Goal: Navigation & Orientation: Find specific page/section

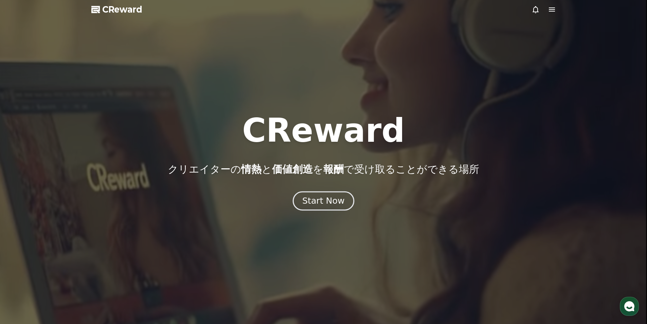
click at [327, 206] on div "Start Now" at bounding box center [323, 201] width 42 height 12
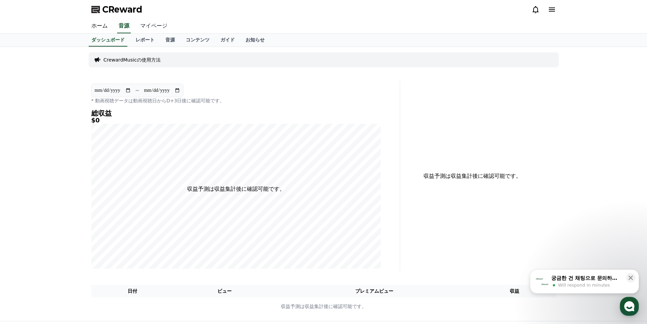
click at [148, 28] on link "マイページ" at bounding box center [154, 26] width 38 height 14
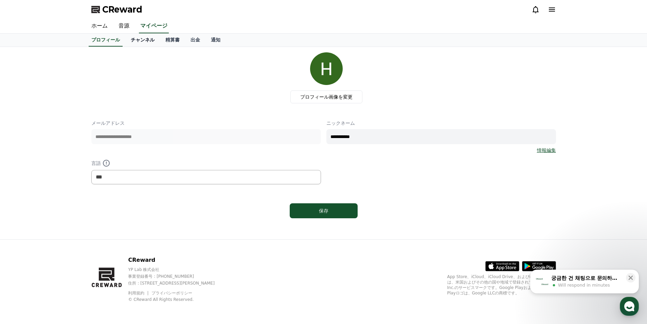
click at [148, 38] on link "チャンネル" at bounding box center [142, 40] width 35 height 13
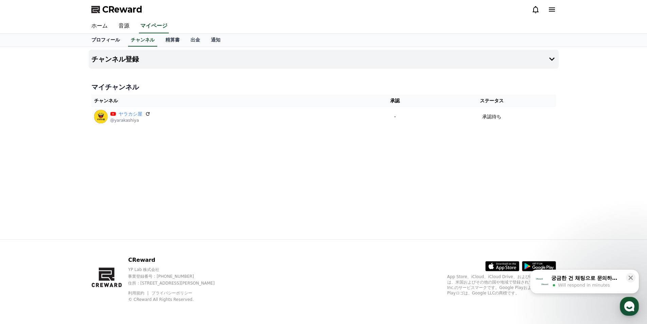
click at [106, 38] on link "プロフィール" at bounding box center [105, 40] width 39 height 13
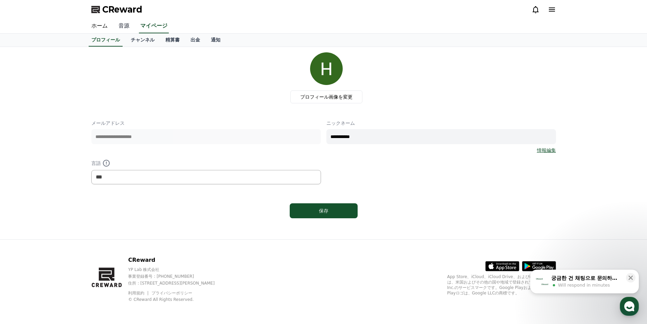
click at [127, 31] on link "音源" at bounding box center [124, 26] width 22 height 14
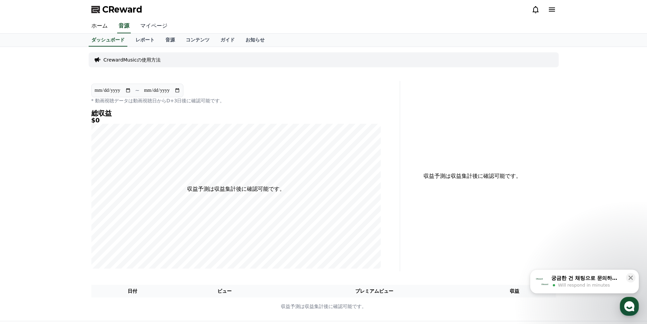
click at [152, 28] on link "マイページ" at bounding box center [154, 26] width 38 height 14
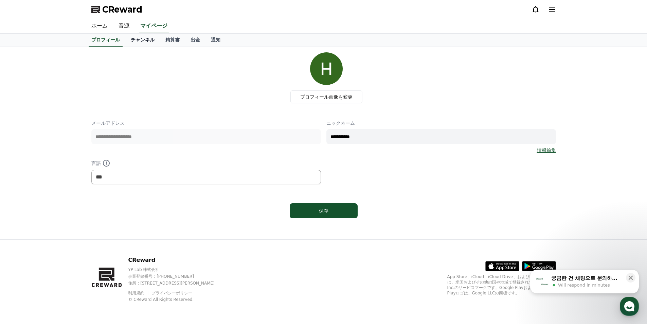
click at [146, 43] on link "チャンネル" at bounding box center [142, 40] width 35 height 13
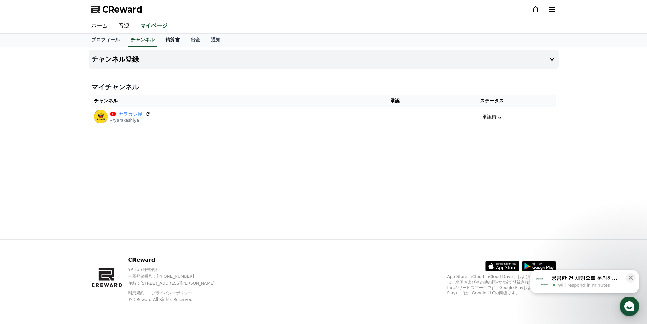
click at [173, 42] on link "精算書" at bounding box center [172, 40] width 25 height 13
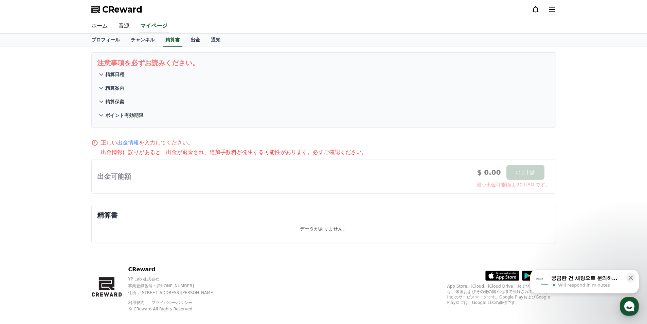
click at [194, 44] on link "出金" at bounding box center [195, 40] width 20 height 13
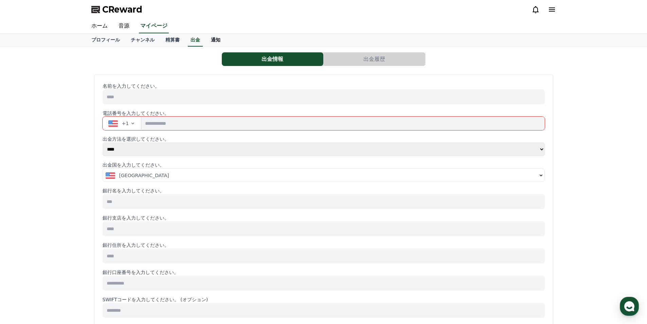
click at [221, 43] on link "通知" at bounding box center [215, 40] width 20 height 13
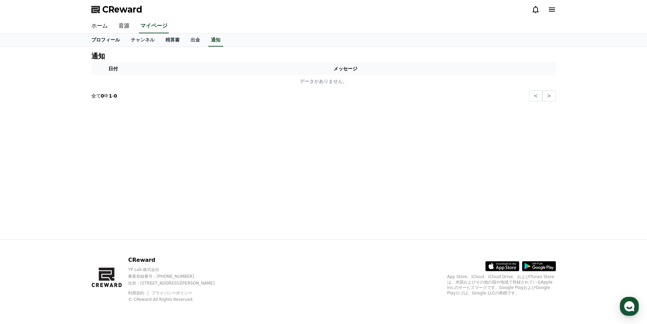
click at [98, 42] on link "プロフィール" at bounding box center [105, 40] width 39 height 13
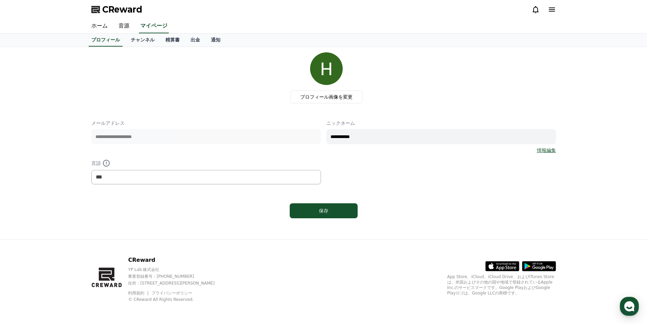
click at [136, 28] on div "ホーム 音源 マイページ" at bounding box center [323, 26] width 475 height 14
click at [131, 28] on link "音源" at bounding box center [124, 26] width 22 height 14
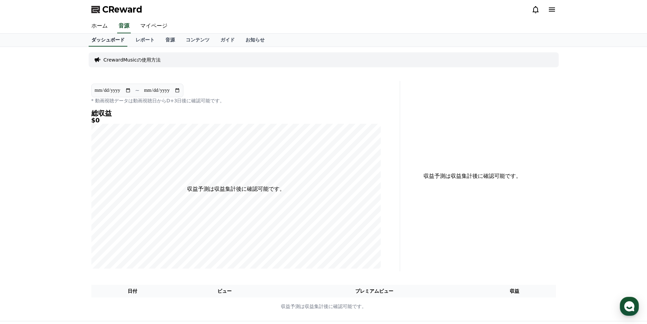
click at [117, 40] on link "ダッシュボード" at bounding box center [108, 40] width 39 height 13
click at [170, 35] on link "音源" at bounding box center [170, 40] width 20 height 13
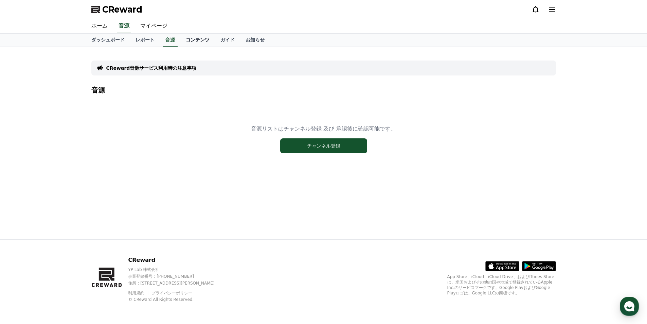
click at [205, 45] on link "コンテンツ" at bounding box center [197, 40] width 35 height 13
